Goal: Transaction & Acquisition: Register for event/course

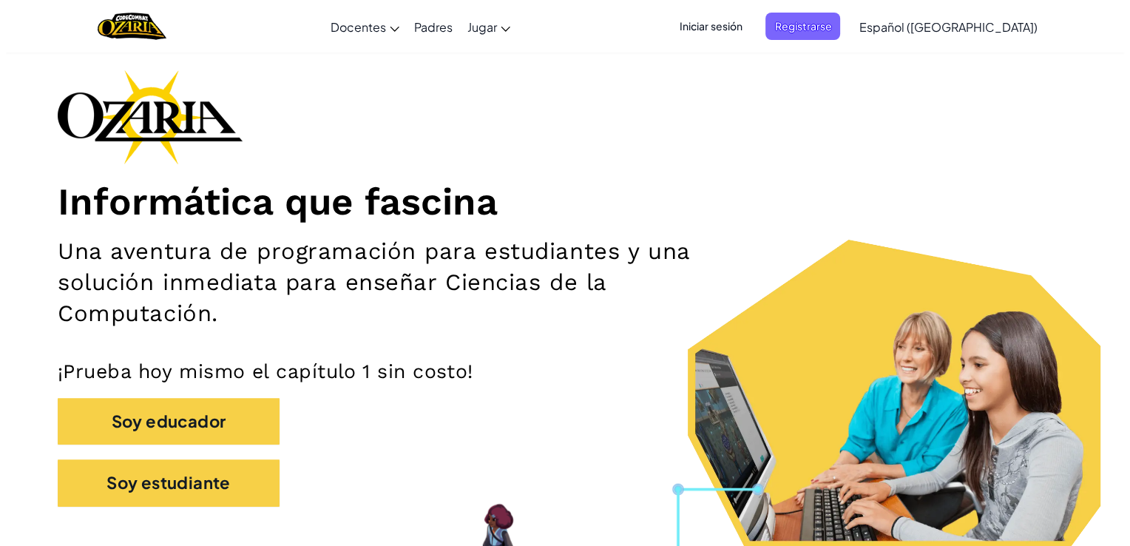
scroll to position [62, 0]
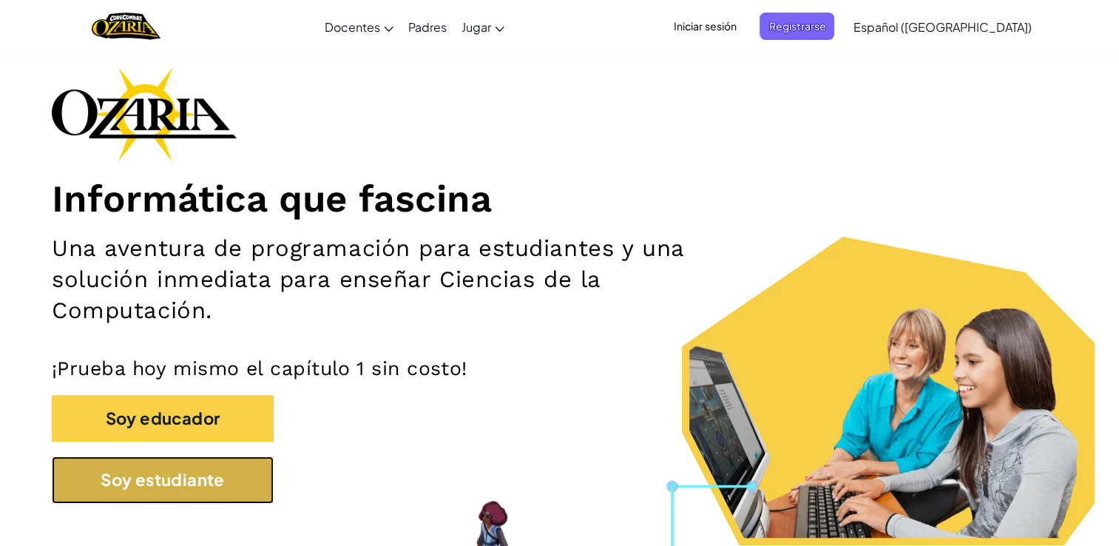
click at [166, 471] on button "Soy estudiante" at bounding box center [163, 479] width 222 height 47
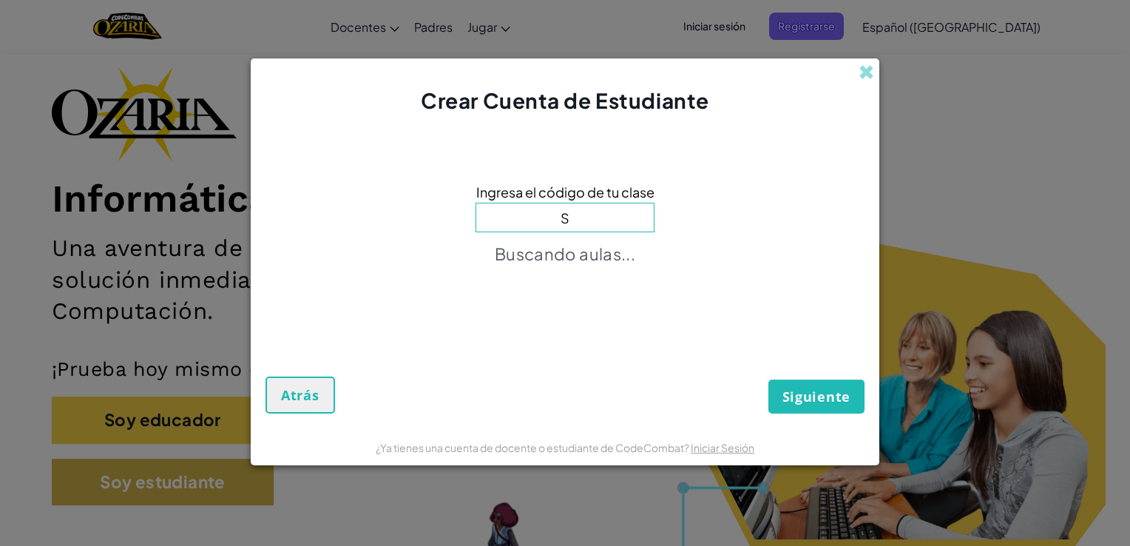
type input "w"
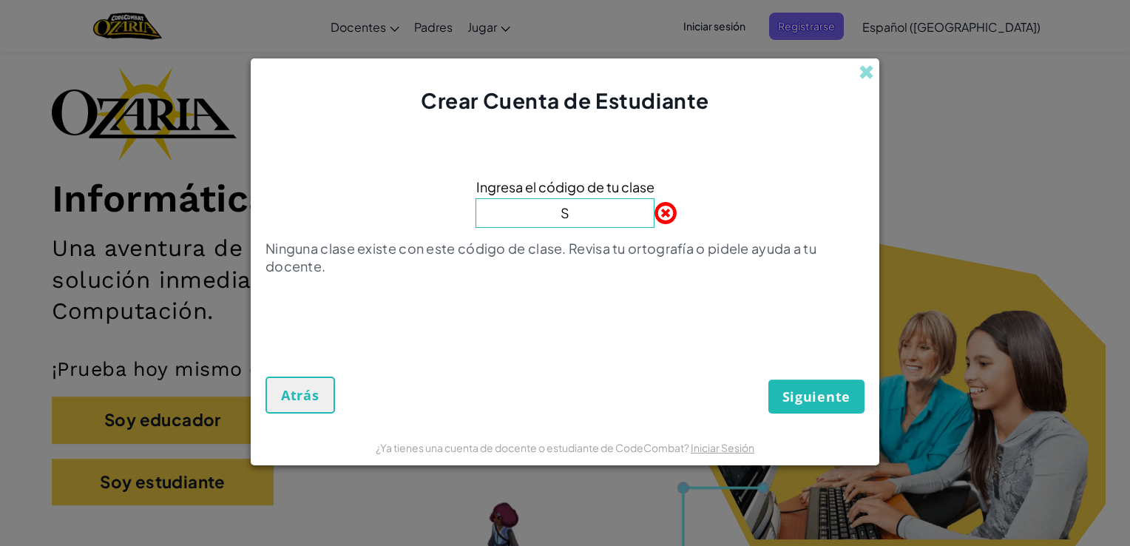
type input "SwordForkThink"
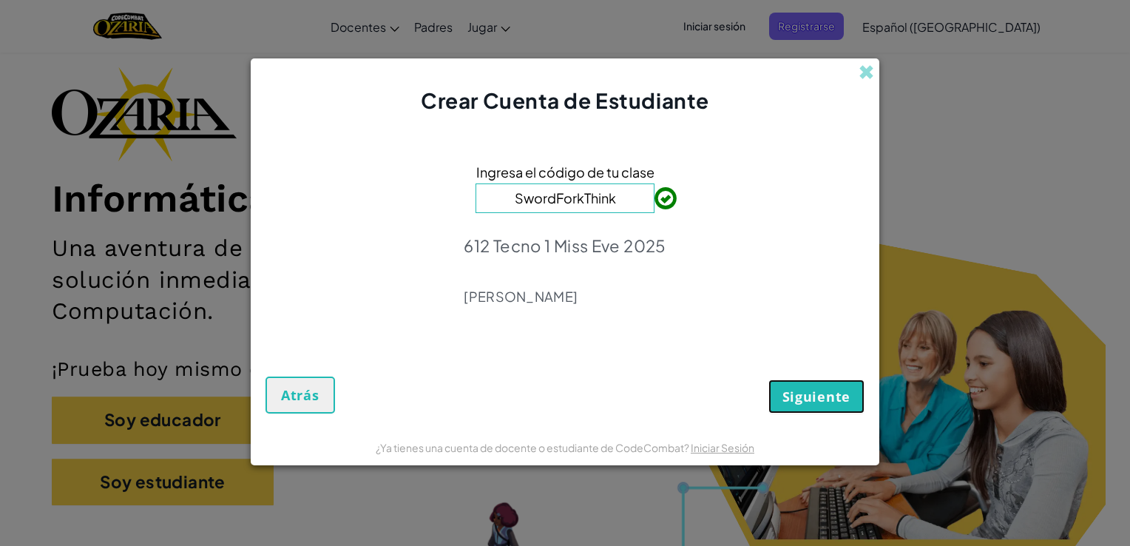
click at [827, 404] on span "Siguiente" at bounding box center [816, 396] width 68 height 18
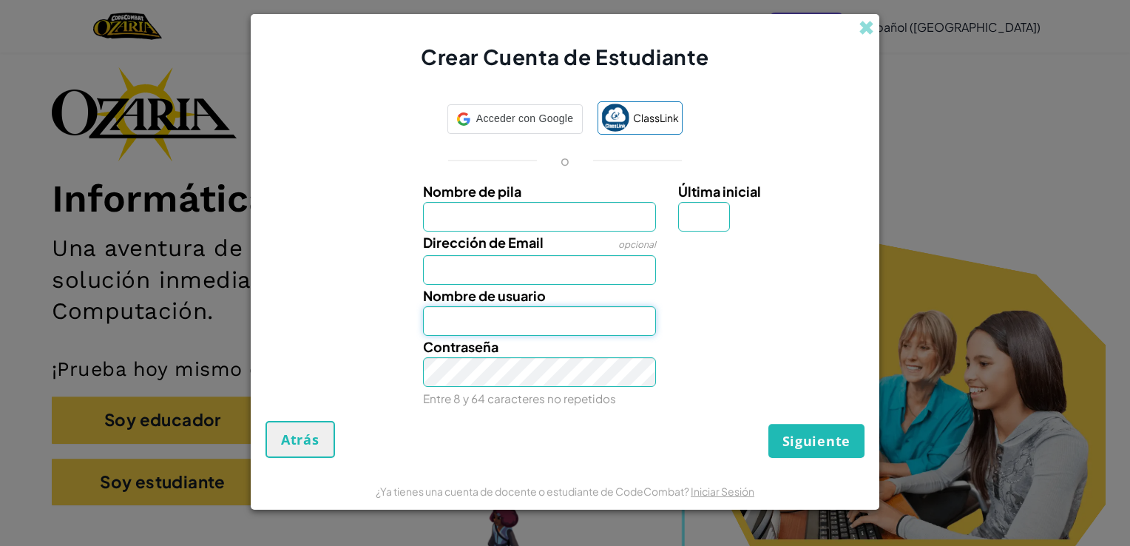
type input "[PERSON_NAME]"
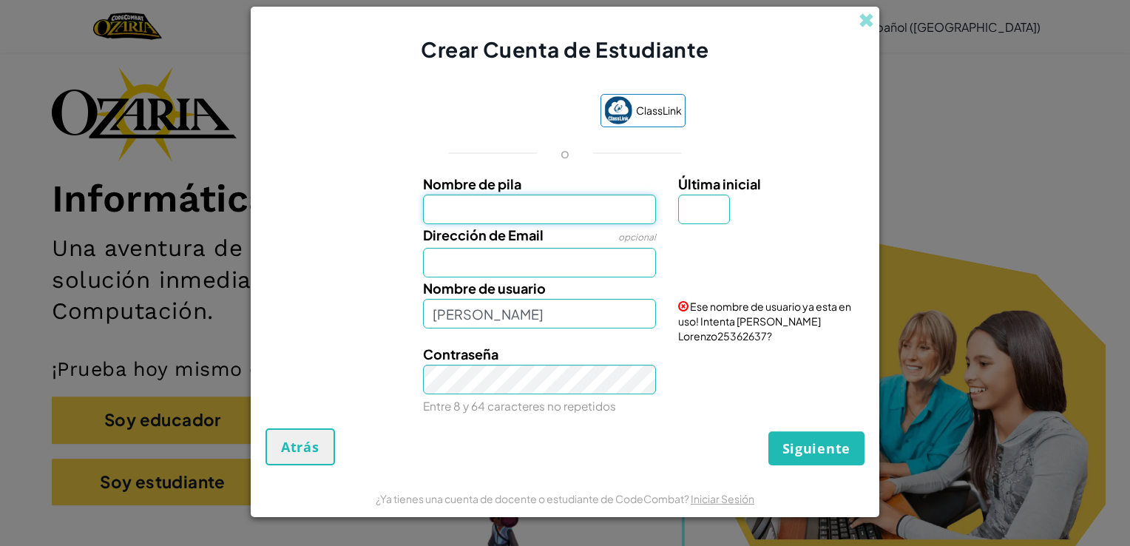
click at [569, 203] on input "Nombre de pila" at bounding box center [540, 209] width 234 height 30
type input "[PERSON_NAME]"
type input "L"
type input "[EMAIL_ADDRESS][DOMAIN_NAME]"
type input "[PERSON_NAME]"
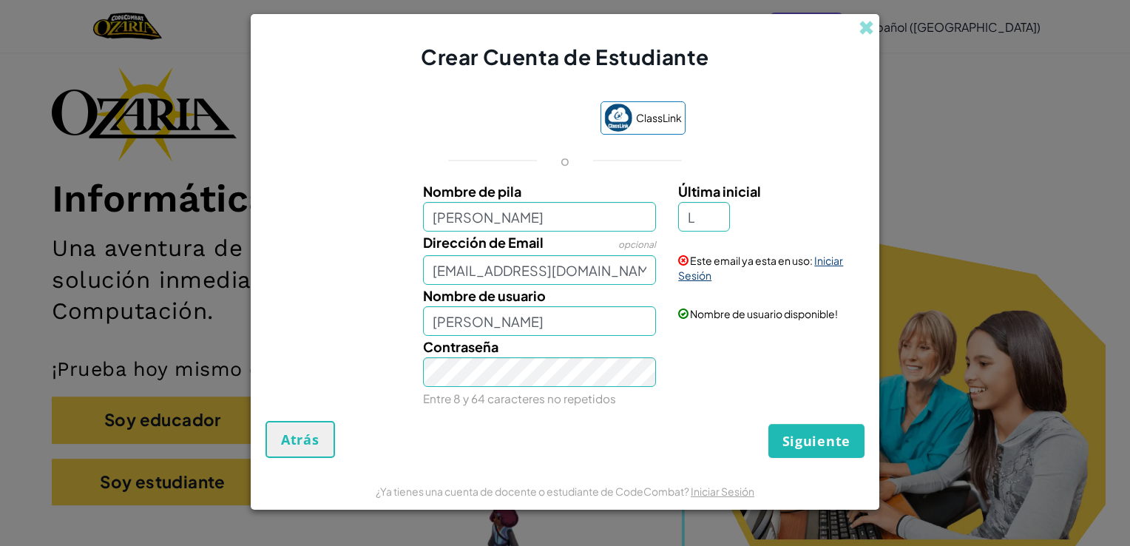
click at [834, 264] on link "Iniciar Sesión" at bounding box center [760, 268] width 165 height 28
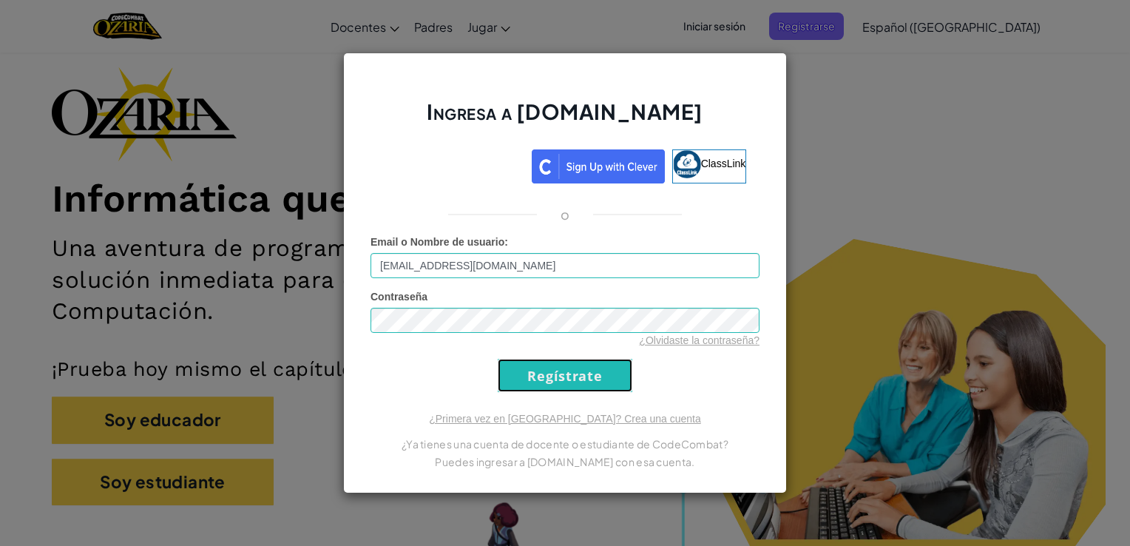
click at [546, 368] on input "Regístrate" at bounding box center [565, 375] width 135 height 33
click at [549, 371] on input "Regístrate" at bounding box center [565, 375] width 135 height 33
